Goal: Information Seeking & Learning: Learn about a topic

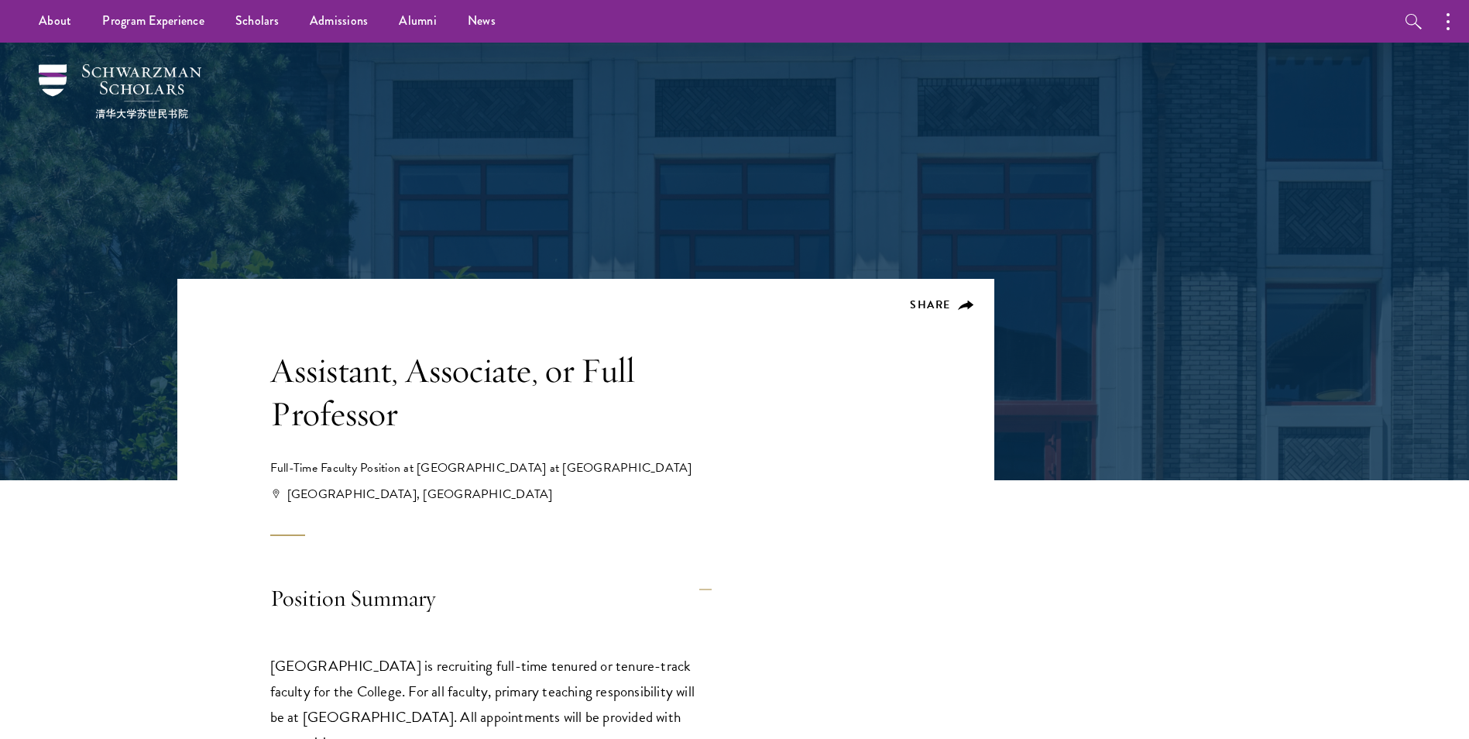
click at [480, 389] on h1 "Assistant, Associate, or Full Professor" at bounding box center [514, 391] width 488 height 87
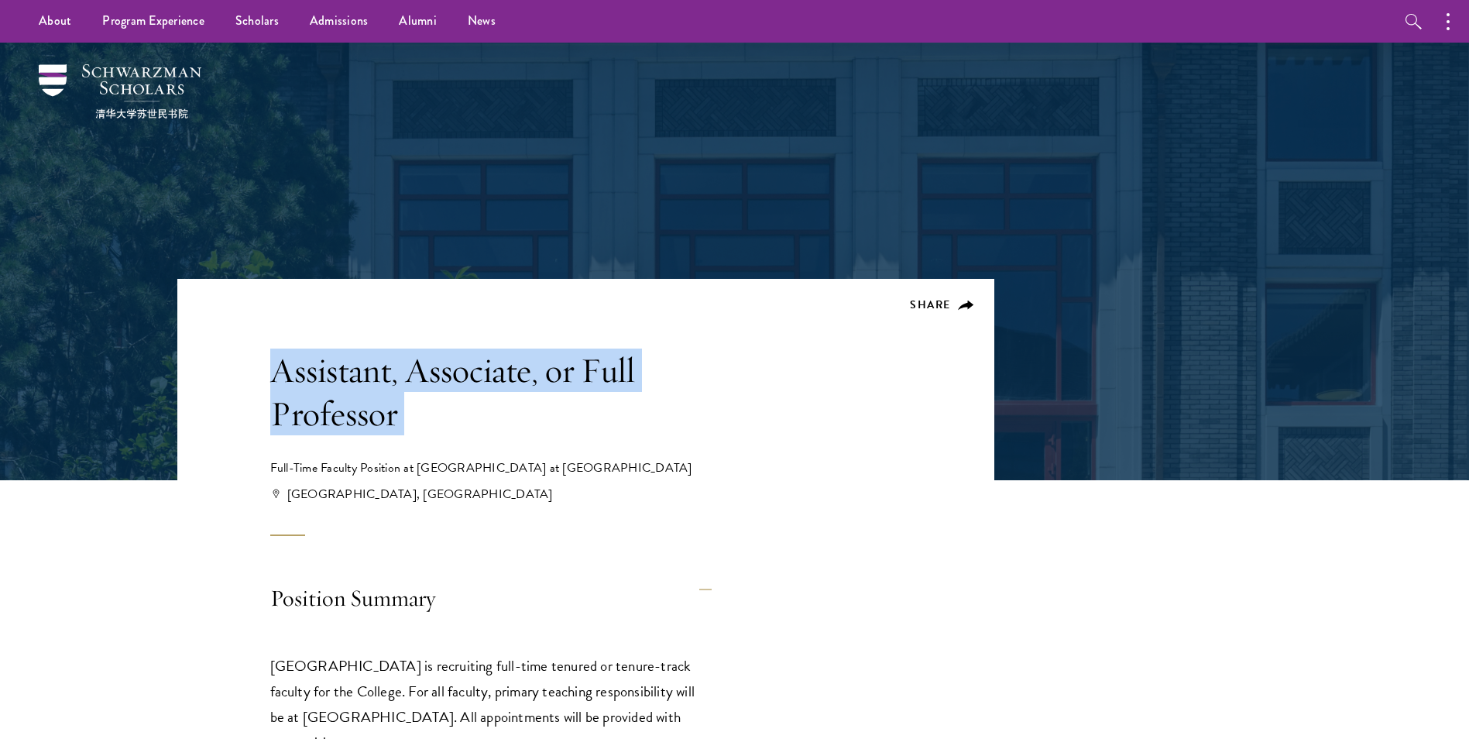
click at [480, 389] on h1 "Assistant, Associate, or Full Professor" at bounding box center [514, 391] width 488 height 87
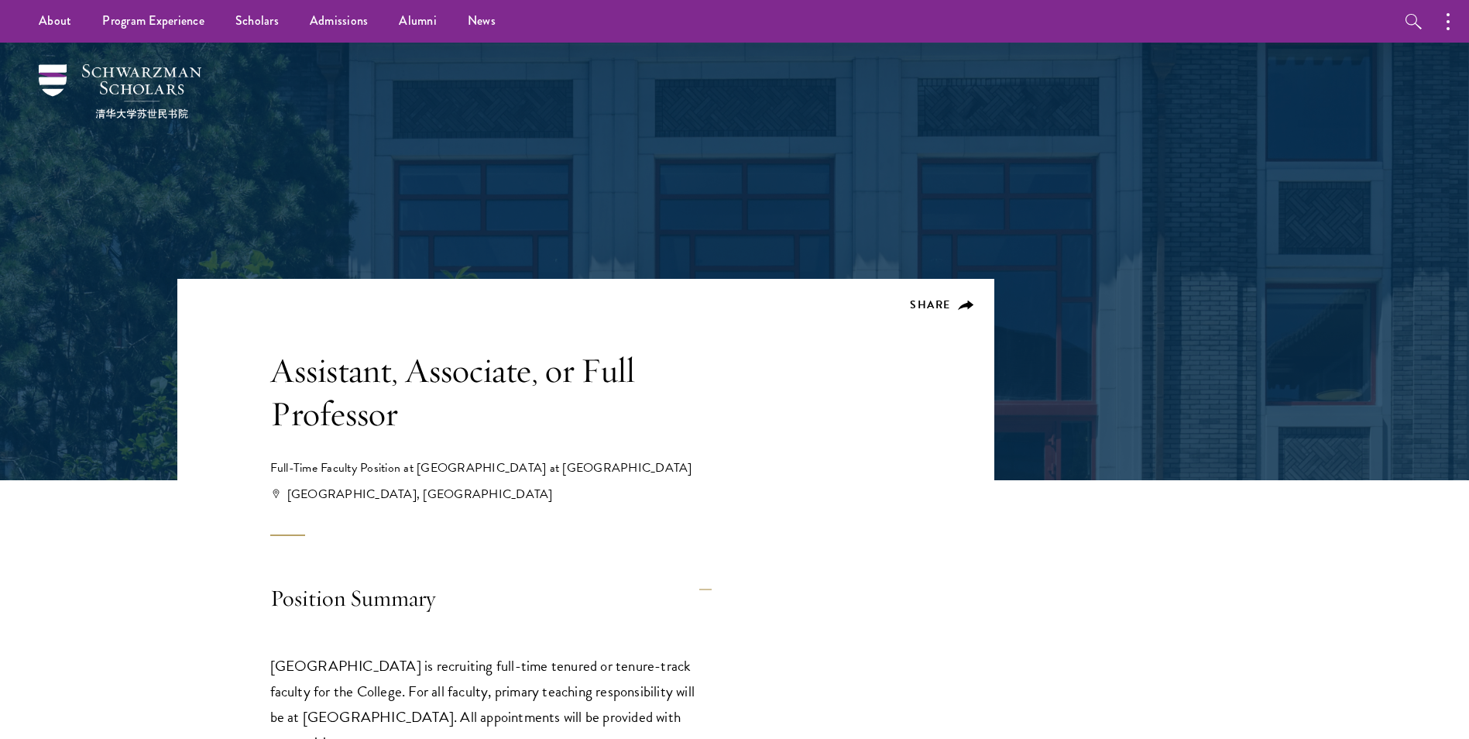
drag, startPoint x: 480, startPoint y: 389, endPoint x: 429, endPoint y: 469, distance: 95.4
click at [429, 469] on div "Full-Time Faculty Position at Schwarzman College at Tsinghua University" at bounding box center [514, 467] width 488 height 19
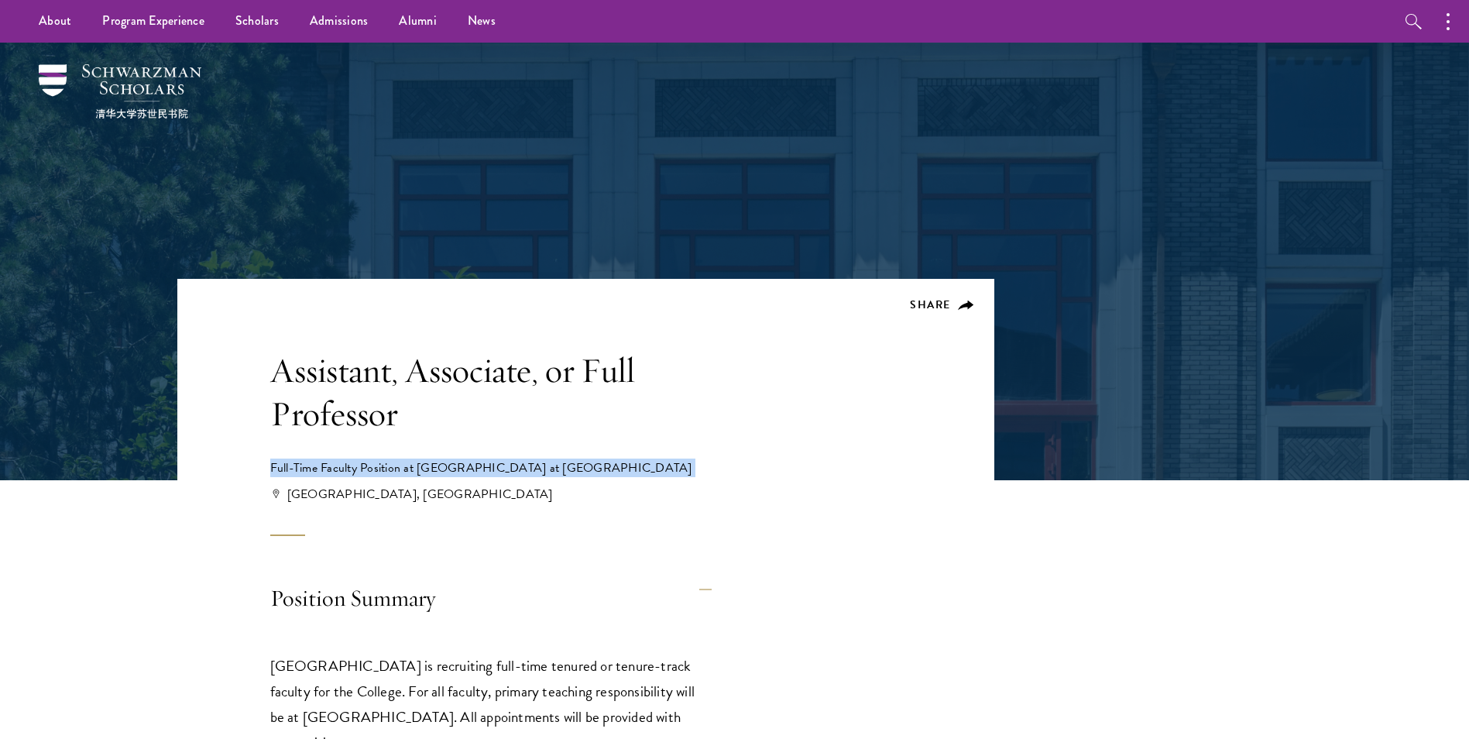
click at [429, 469] on div "Full-Time Faculty Position at Schwarzman College at Tsinghua University" at bounding box center [514, 467] width 488 height 19
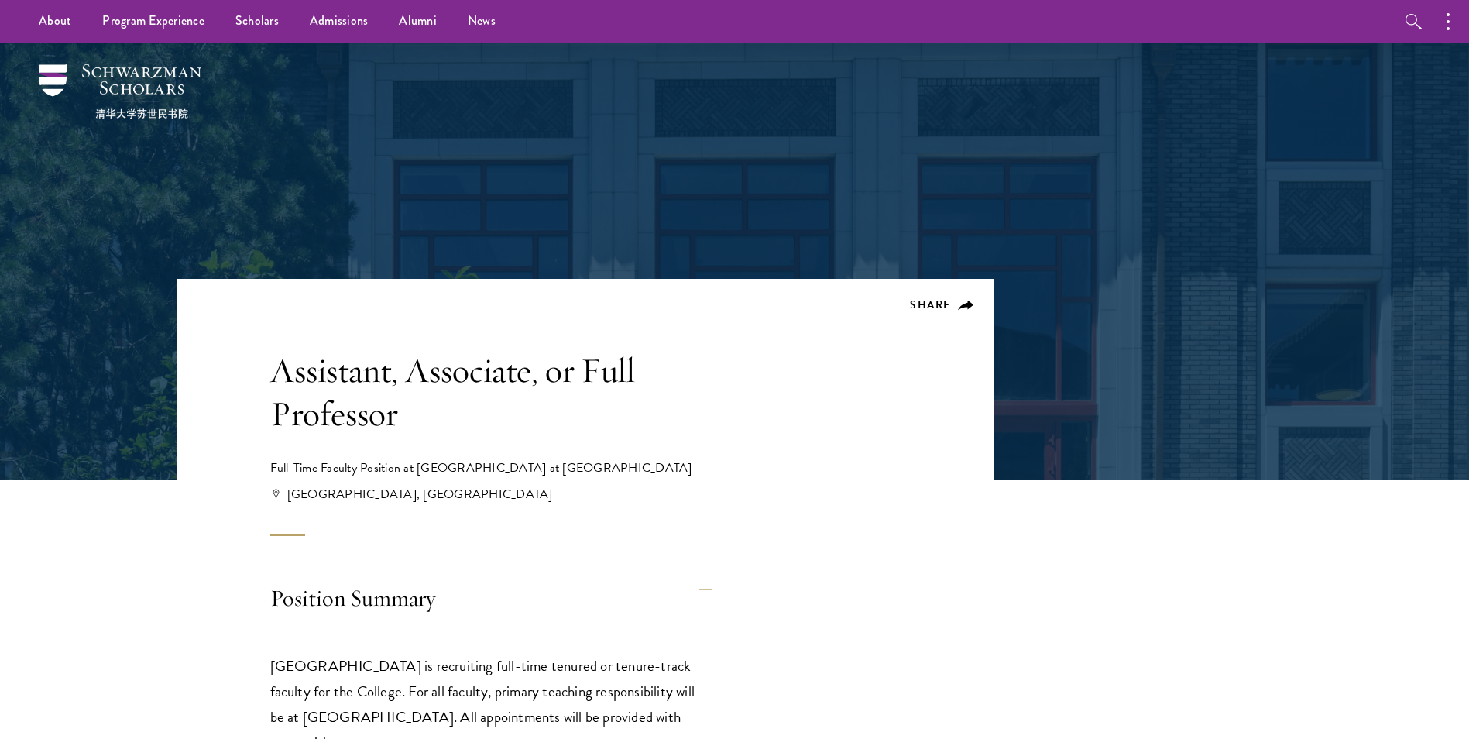
click at [338, 598] on h4 "Position Summary" at bounding box center [490, 600] width 441 height 59
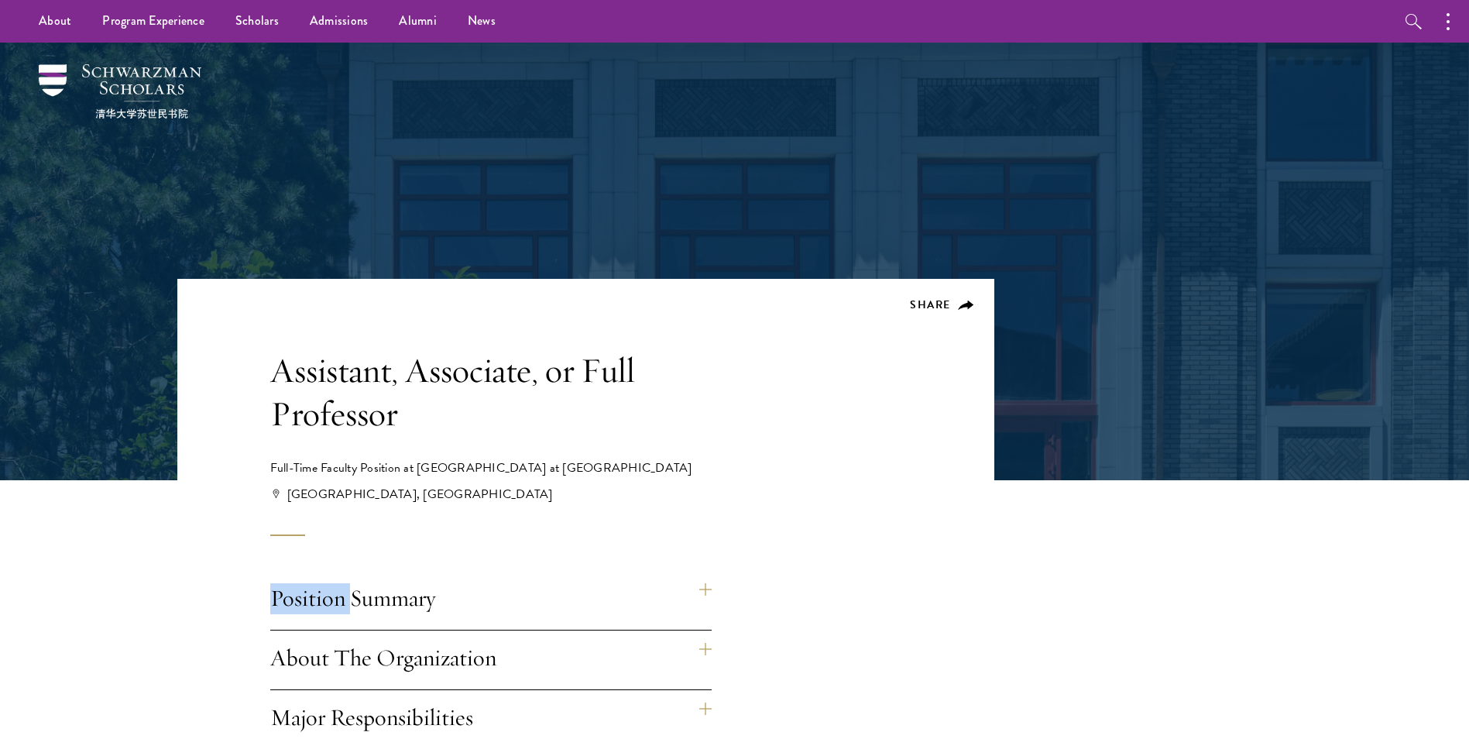
click at [338, 598] on h4 "Position Summary" at bounding box center [490, 600] width 441 height 59
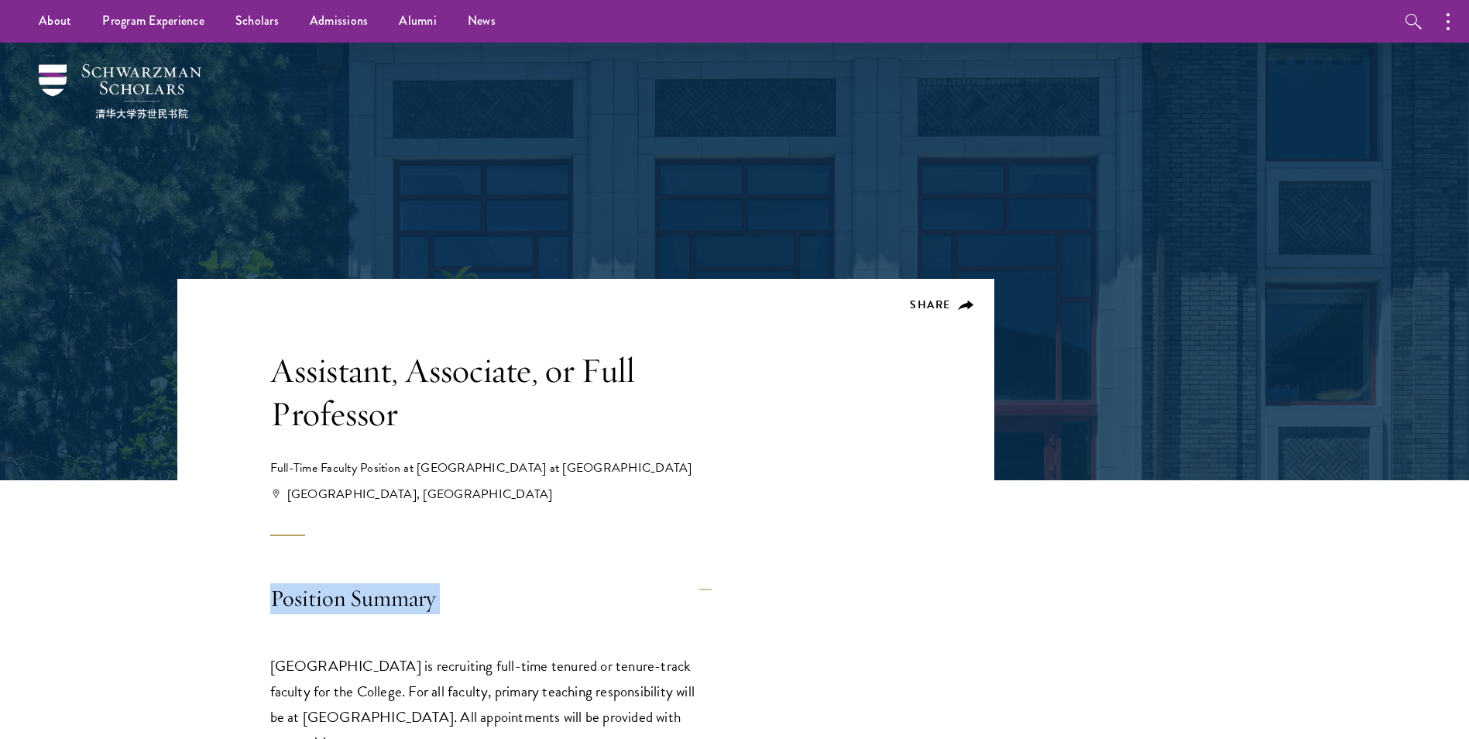
click at [338, 598] on h4 "Position Summary" at bounding box center [490, 600] width 441 height 59
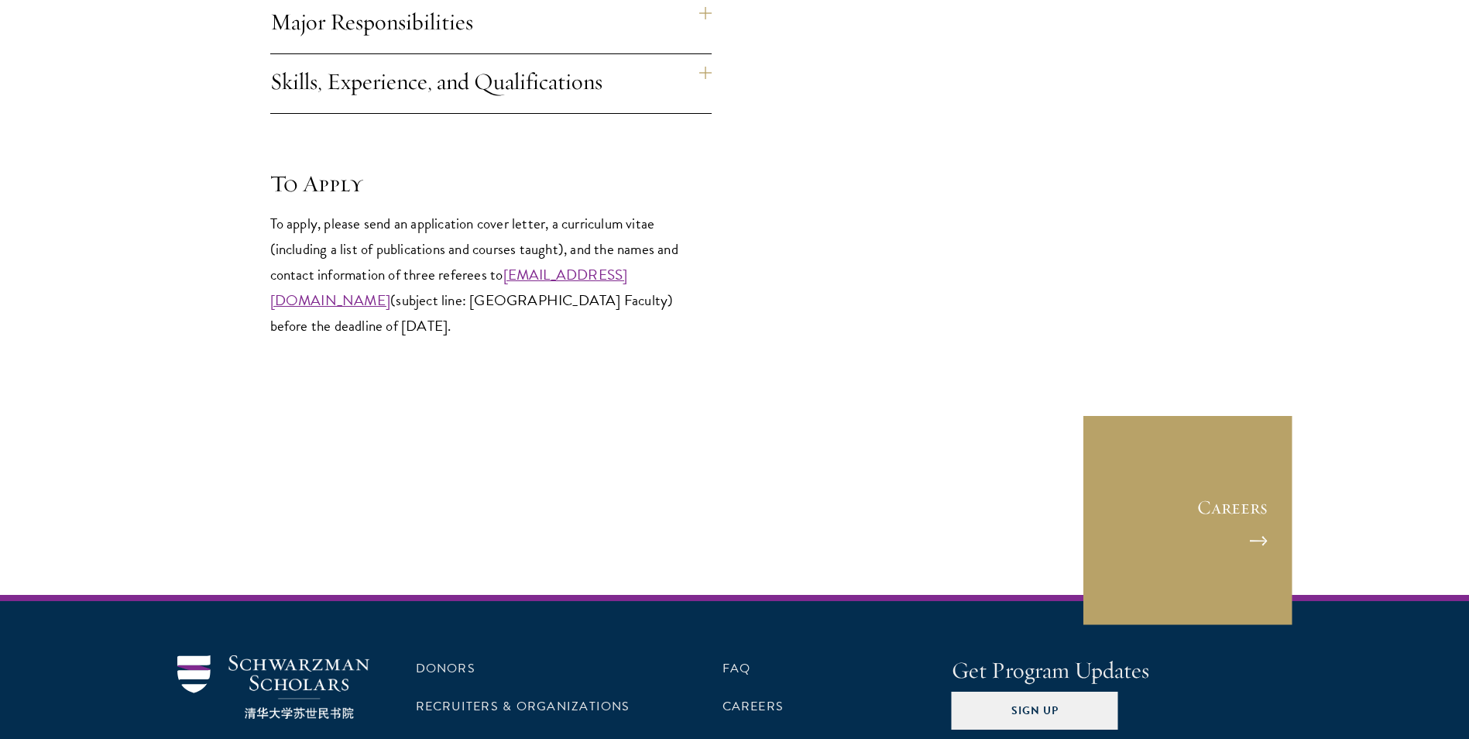
scroll to position [697, 0]
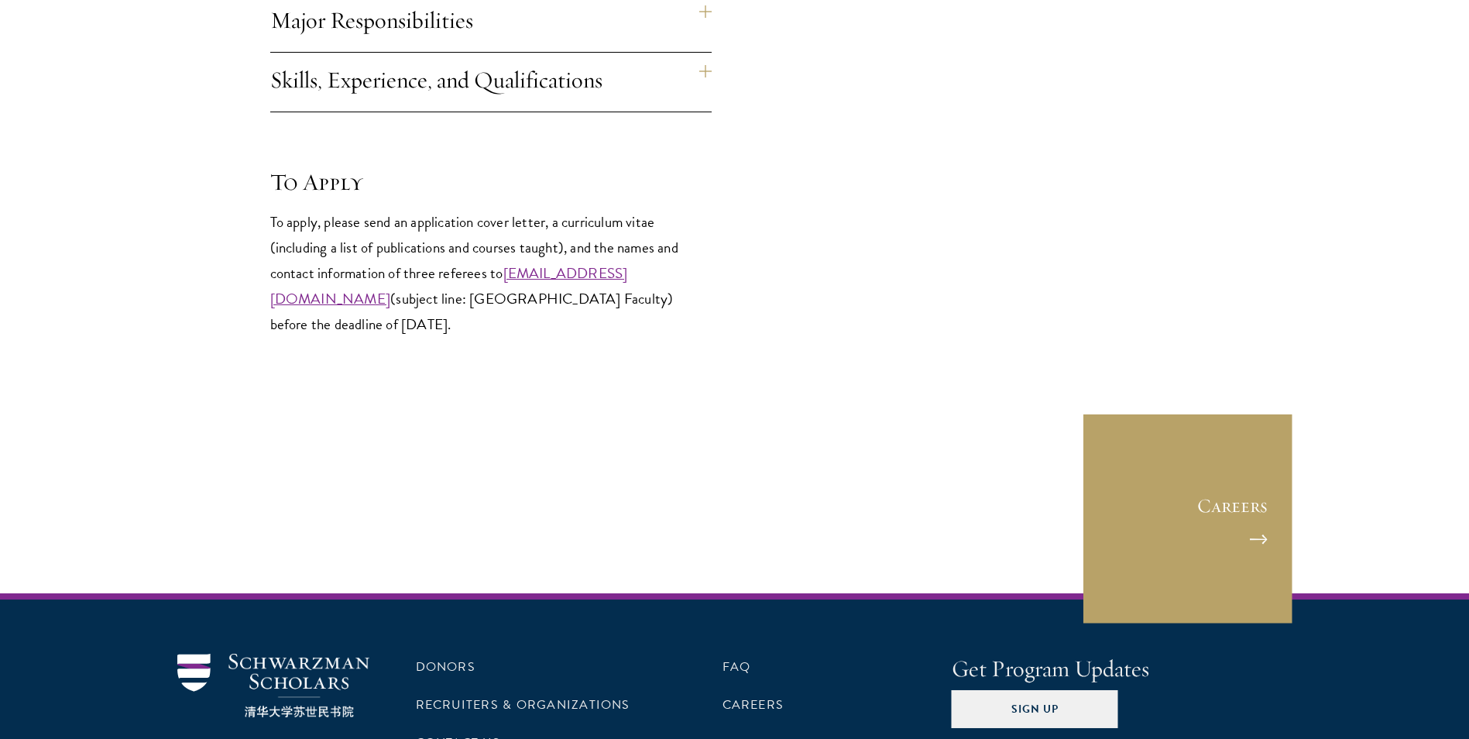
click at [501, 207] on div "To Apply To apply, please send an application cover letter, a curriculum vitae …" at bounding box center [490, 251] width 441 height 170
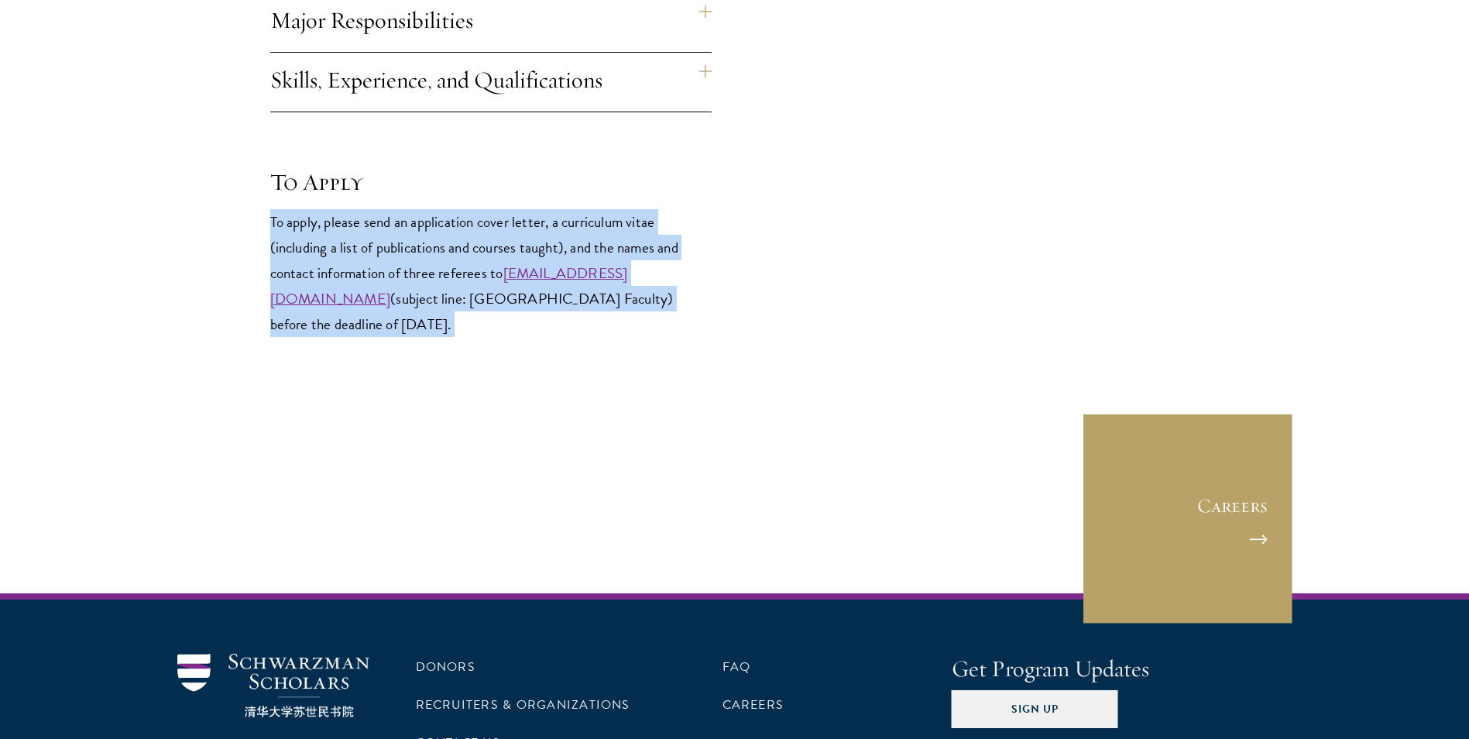
click at [501, 207] on div "To Apply To apply, please send an application cover letter, a curriculum vitae …" at bounding box center [490, 251] width 441 height 170
drag, startPoint x: 501, startPoint y: 207, endPoint x: 609, endPoint y: 303, distance: 144.8
click at [609, 303] on p "To apply, please send an application cover letter, a curriculum vitae (includin…" at bounding box center [490, 273] width 441 height 128
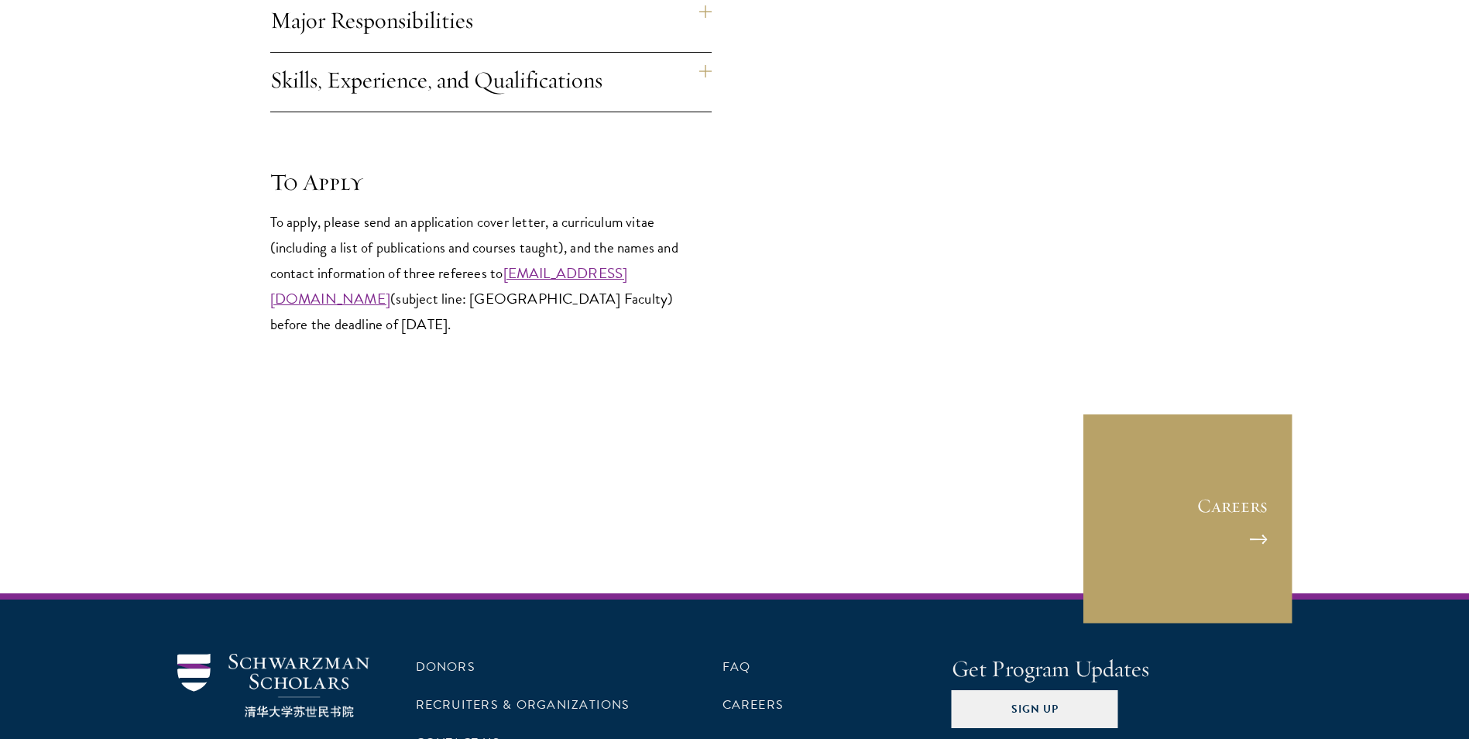
drag, startPoint x: 592, startPoint y: 327, endPoint x: 206, endPoint y: -57, distance: 544.7
click at [206, 0] on html "About Overview Leadership Donors Program Experience Overview Curriculum Student…" at bounding box center [734, 104] width 1469 height 1603
